Goal: Task Accomplishment & Management: Use online tool/utility

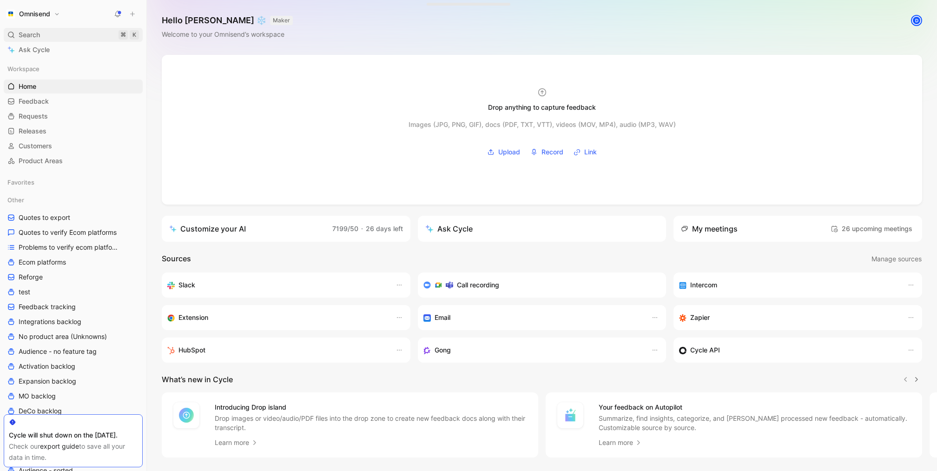
click at [58, 39] on div "Search ⌘ K" at bounding box center [73, 35] width 139 height 14
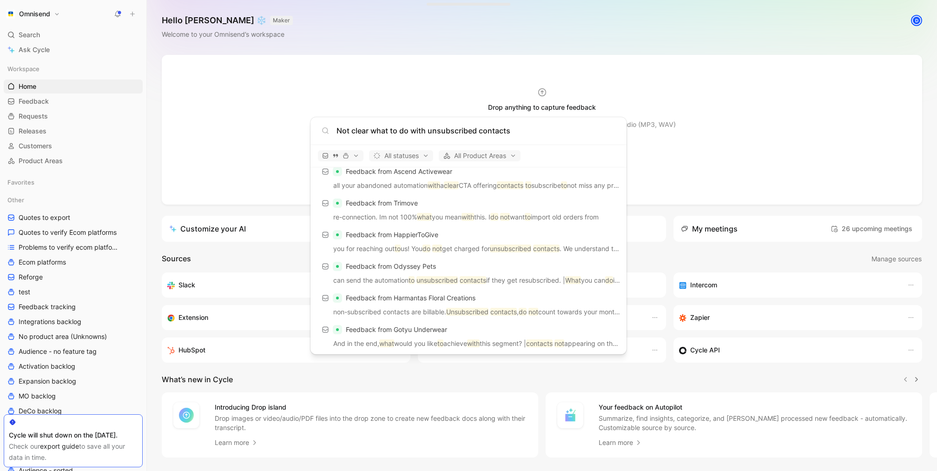
scroll to position [599, 0]
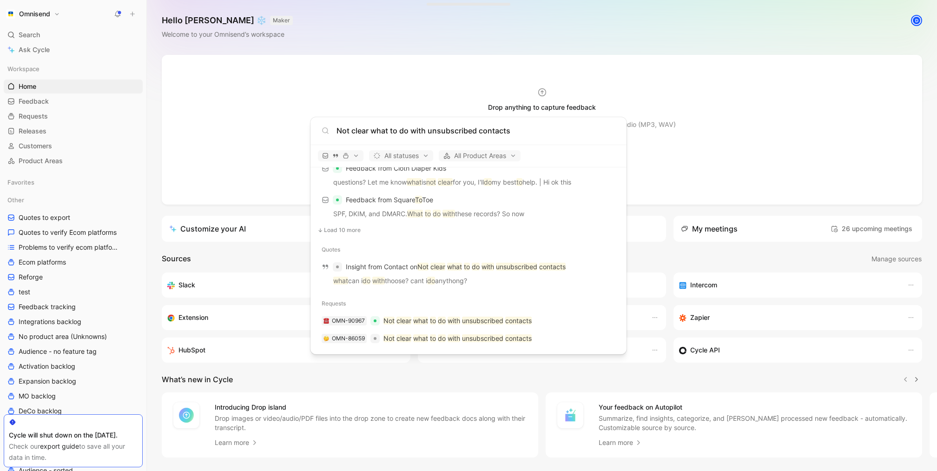
type input "Not clear what to do with unsubscribed contacts"
click at [387, 340] on mark "Not" at bounding box center [388, 338] width 11 height 8
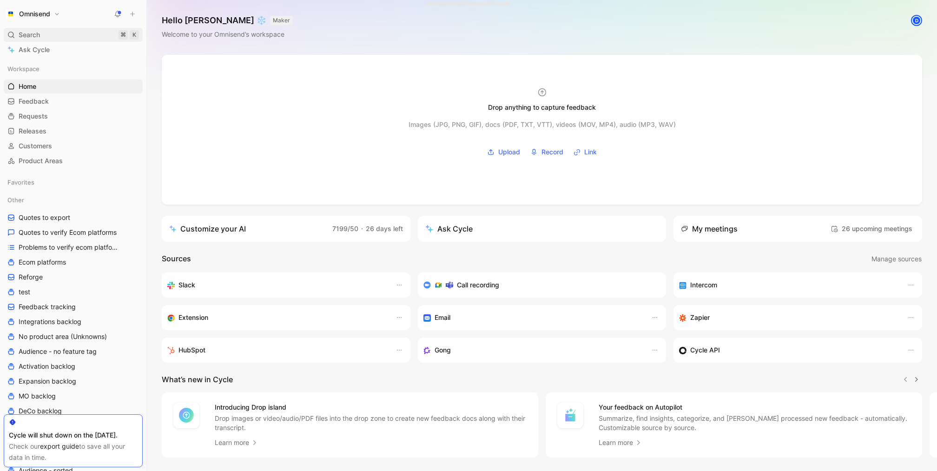
click at [51, 33] on div "Search ⌘ K" at bounding box center [73, 35] width 139 height 14
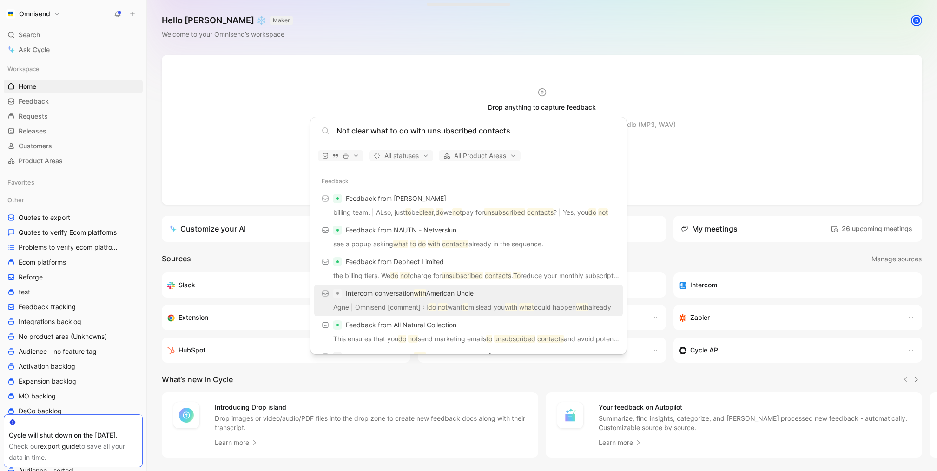
scroll to position [599, 0]
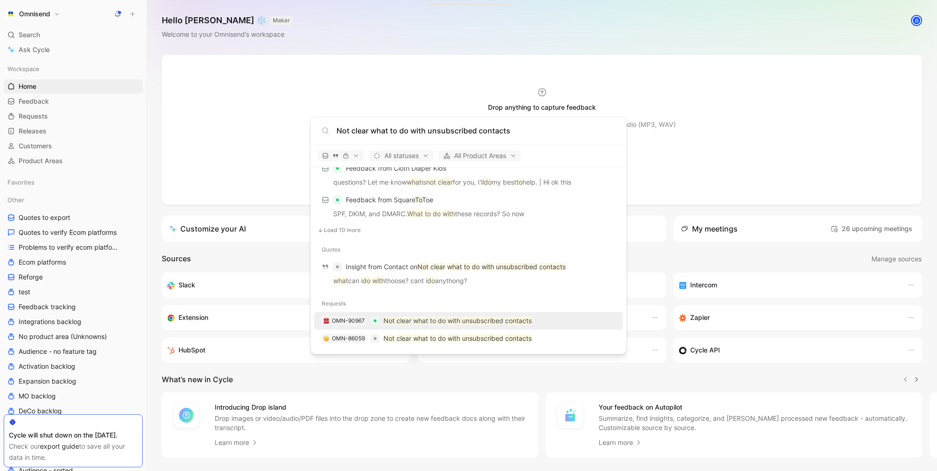
type input "Not clear what to do with unsubscribed contacts"
click at [424, 320] on mark "what" at bounding box center [420, 320] width 15 height 8
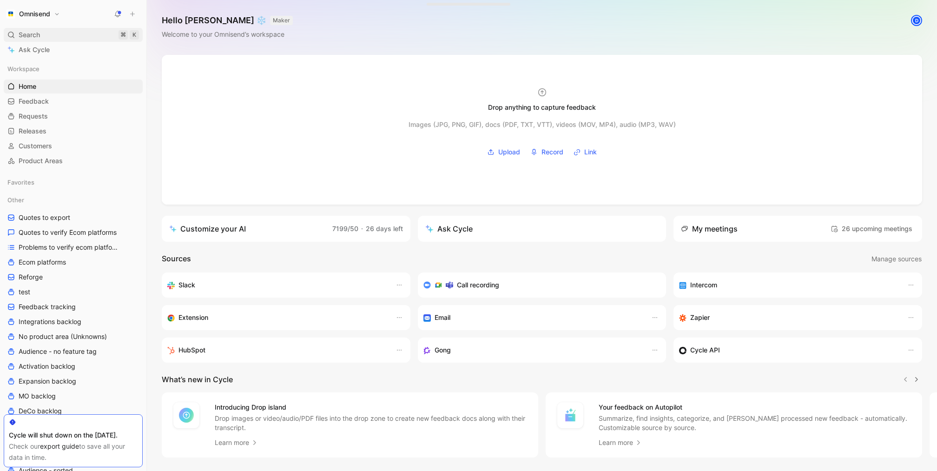
click at [54, 40] on div "Search ⌘ K" at bounding box center [73, 35] width 139 height 14
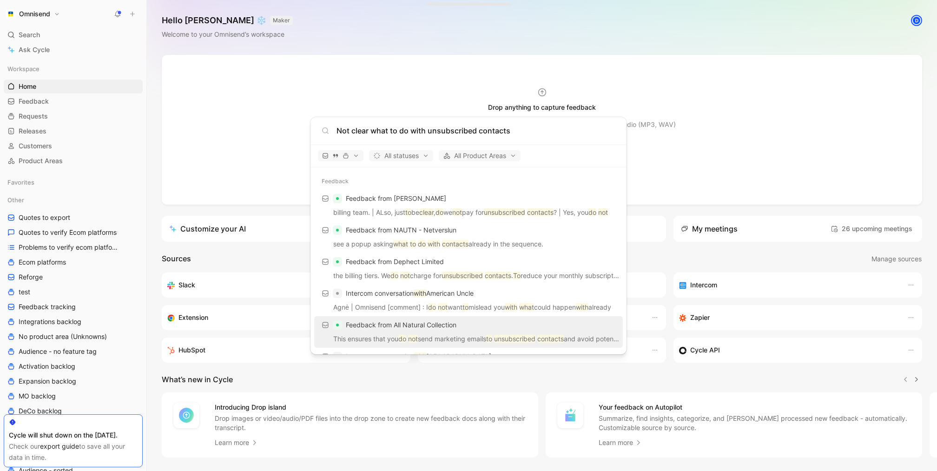
scroll to position [599, 0]
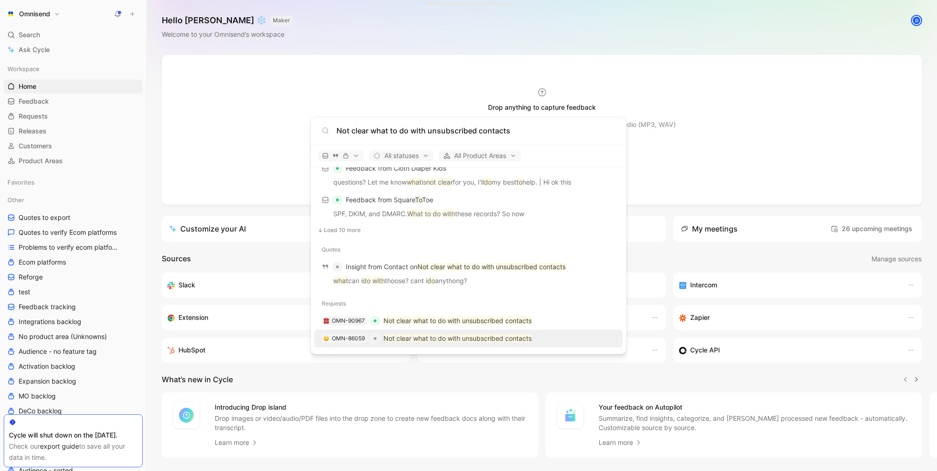
type input "Not clear what to do with unsubscribed contacts"
click at [414, 340] on mark "what" at bounding box center [420, 338] width 15 height 8
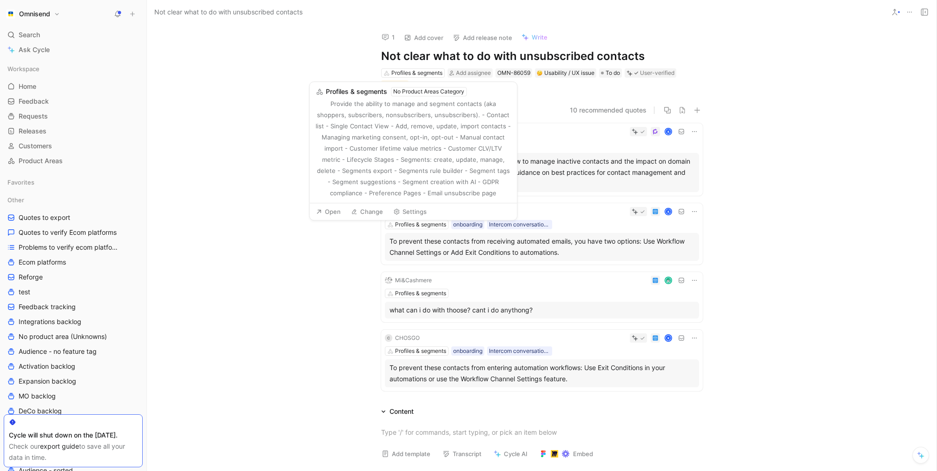
click at [248, 203] on div "Quotes 4 10 recommended quotes Main contact · Voda Swim K Profiles & segments c…" at bounding box center [542, 250] width 790 height 290
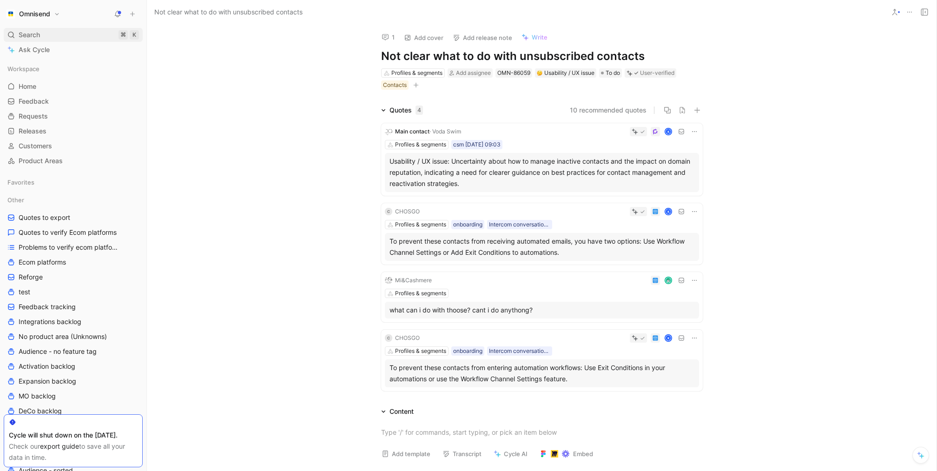
click at [46, 35] on div "Search ⌘ K" at bounding box center [73, 35] width 139 height 14
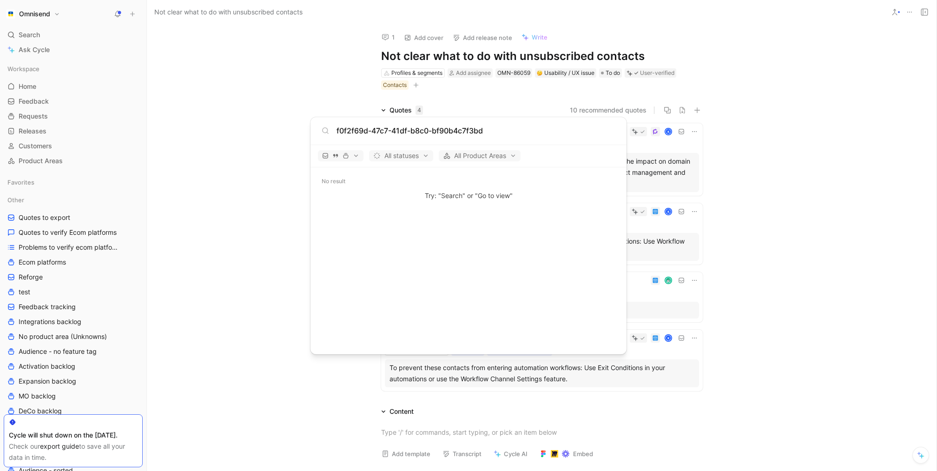
type input "f0f2f69d-47c7-41df-b8c0-bf90b4c7f3b"
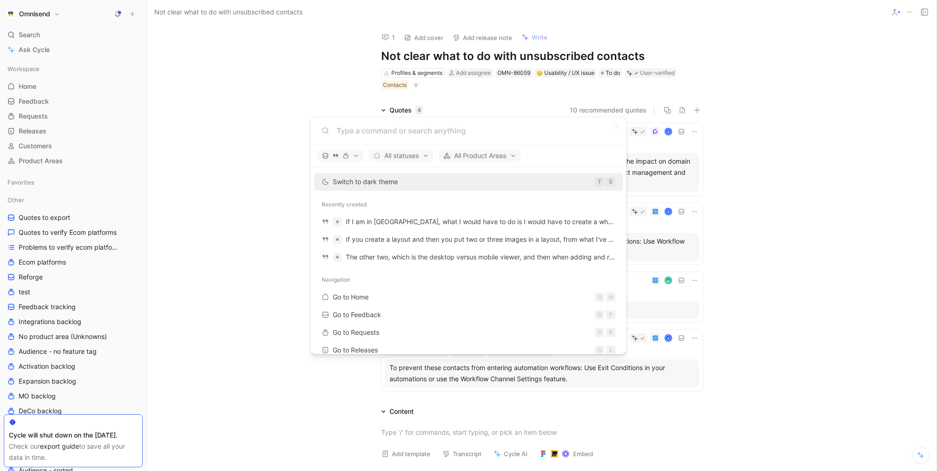
click at [877, 219] on body "Omnisend Search ⌘ K Ask Cycle Workspace Home G then H Feedback G then F Request…" at bounding box center [468, 235] width 937 height 471
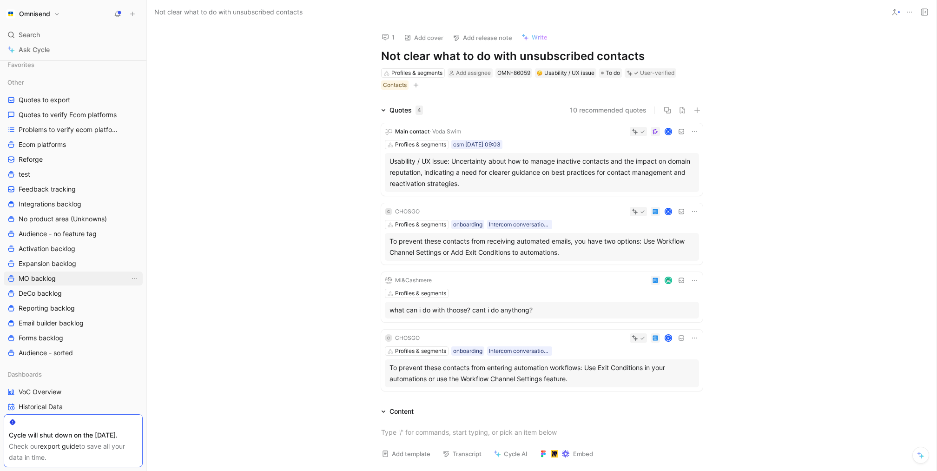
scroll to position [119, 0]
click at [86, 111] on span "Quotes to verify Ecom platforms" at bounding box center [68, 113] width 98 height 9
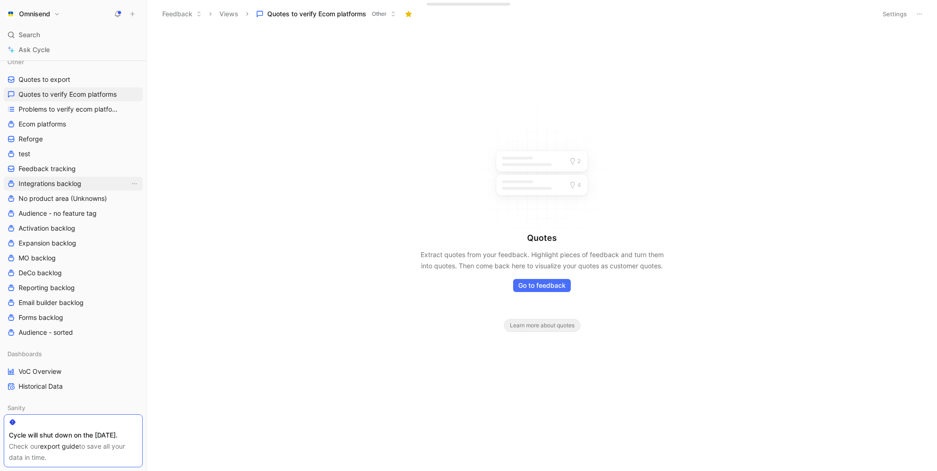
scroll to position [146, 0]
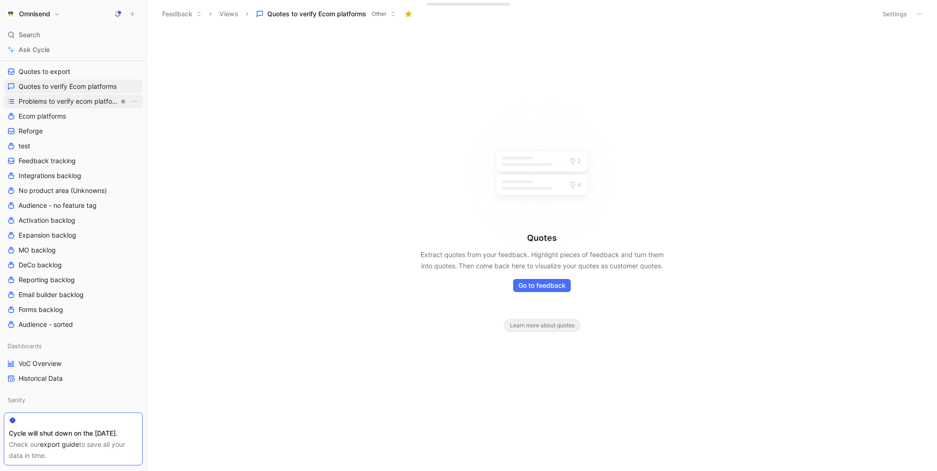
click at [53, 102] on span "Problems to verify ecom platforms" at bounding box center [69, 101] width 100 height 9
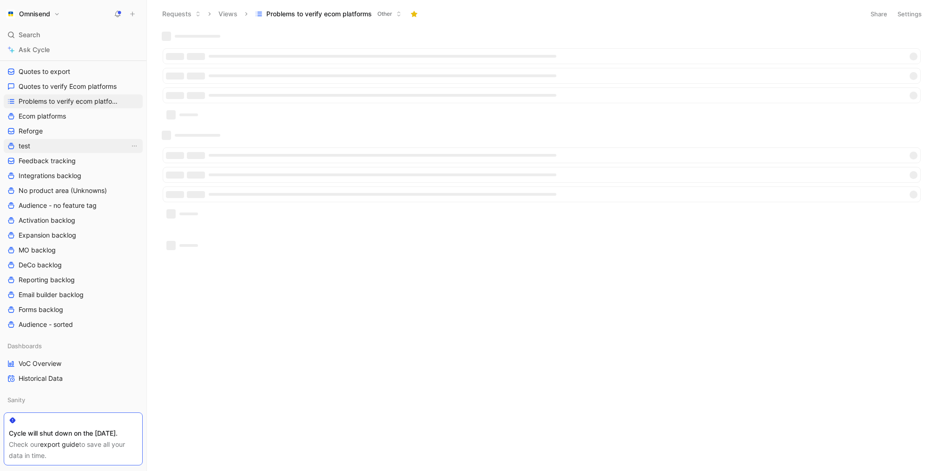
click at [53, 144] on link "test" at bounding box center [73, 146] width 139 height 14
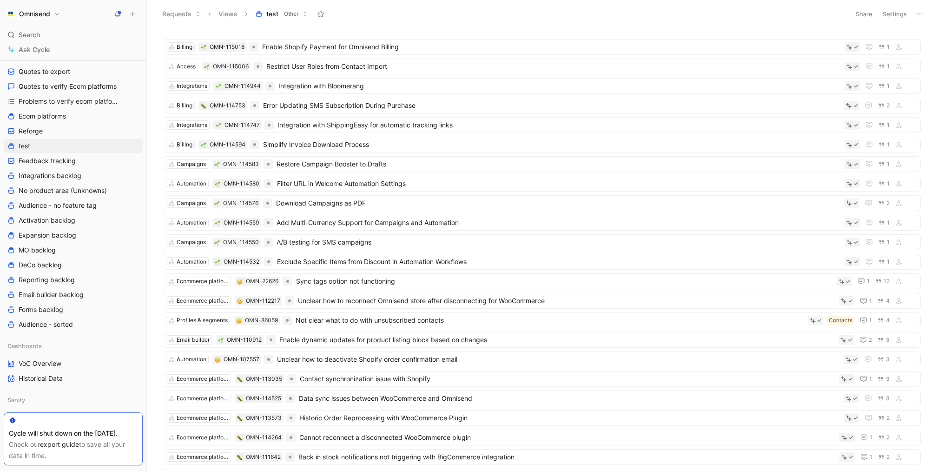
click at [754, 8] on div "Requests Views test Other" at bounding box center [501, 14] width 688 height 16
click at [898, 7] on header "Requests Views test Other Share Settings" at bounding box center [542, 14] width 790 height 28
click at [896, 15] on button "Settings" at bounding box center [894, 13] width 33 height 13
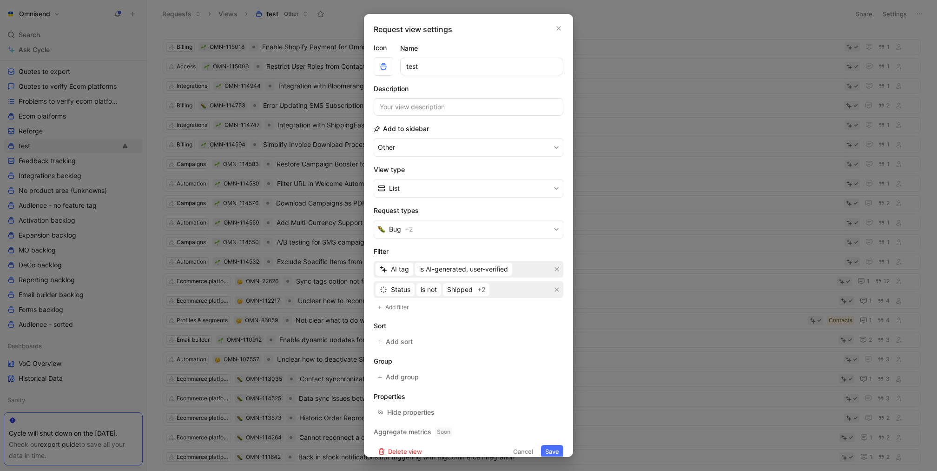
click at [714, 78] on div at bounding box center [468, 235] width 937 height 471
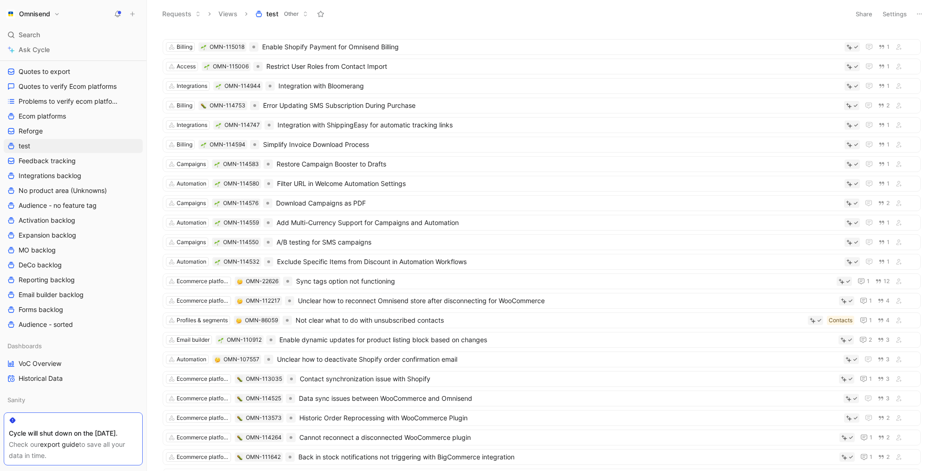
click at [930, 13] on header "Requests Views test Other Share Settings" at bounding box center [542, 14] width 790 height 28
click at [920, 13] on icon at bounding box center [919, 13] width 7 height 7
click at [893, 45] on span "Export in CSV" at bounding box center [873, 47] width 42 height 8
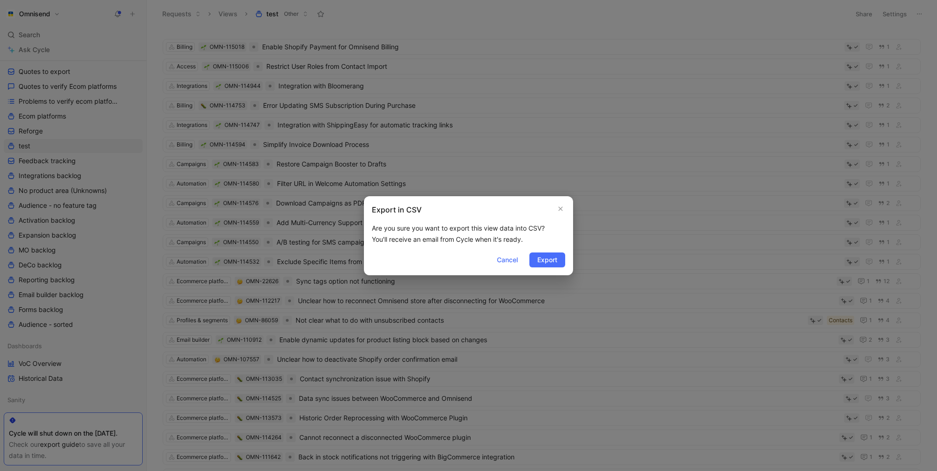
click at [551, 267] on div "Export in CSV Are you sure you want to export this view data into CSV? You'll r…" at bounding box center [468, 235] width 209 height 79
click at [551, 262] on span "Export" at bounding box center [547, 259] width 20 height 11
